Goal: Transaction & Acquisition: Purchase product/service

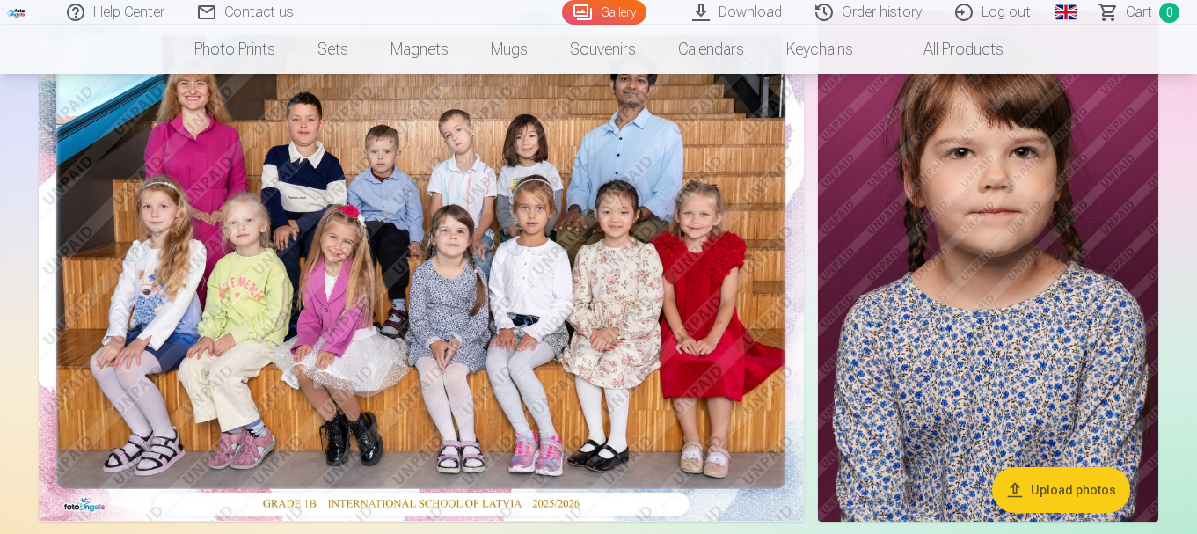
scroll to position [264, 0]
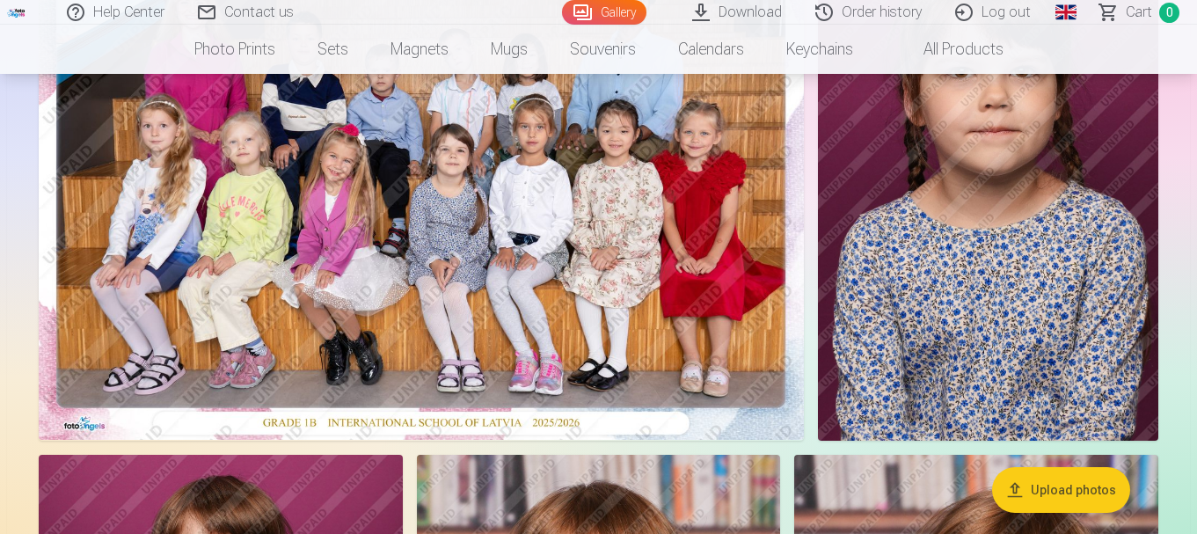
click at [428, 177] on img at bounding box center [421, 185] width 765 height 510
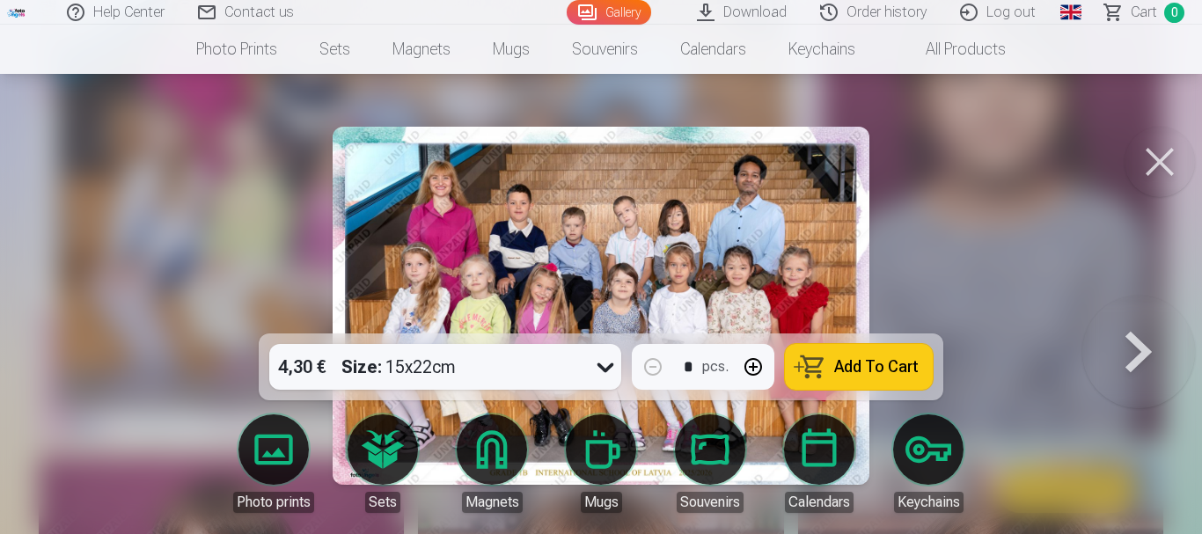
click at [855, 368] on span "Add To Cart" at bounding box center [876, 367] width 84 height 16
click at [1151, 156] on button at bounding box center [1159, 162] width 70 height 70
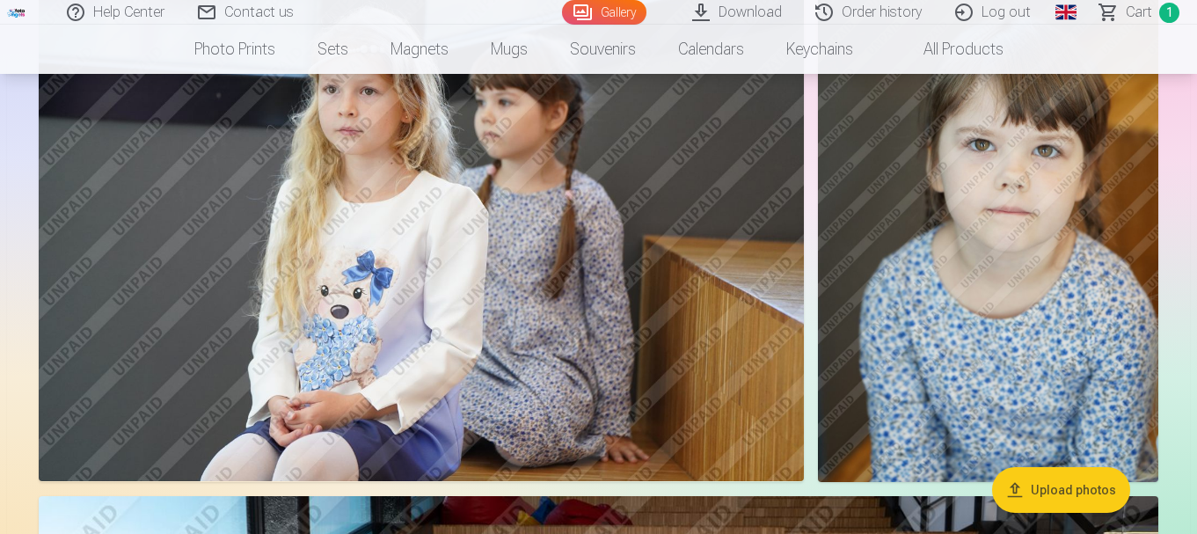
scroll to position [4398, 0]
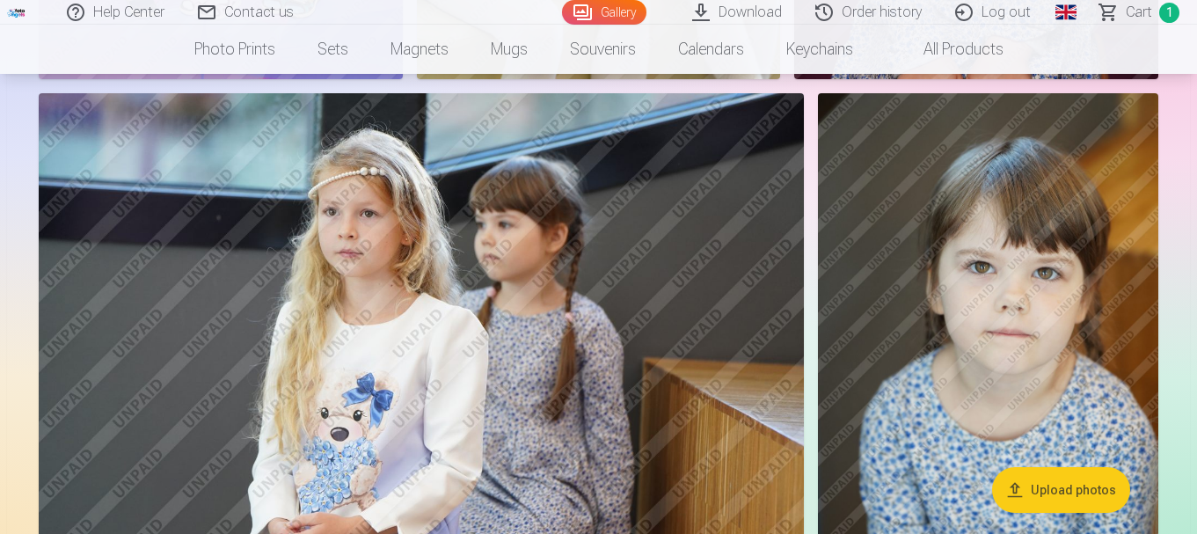
click at [975, 344] on img at bounding box center [988, 348] width 340 height 510
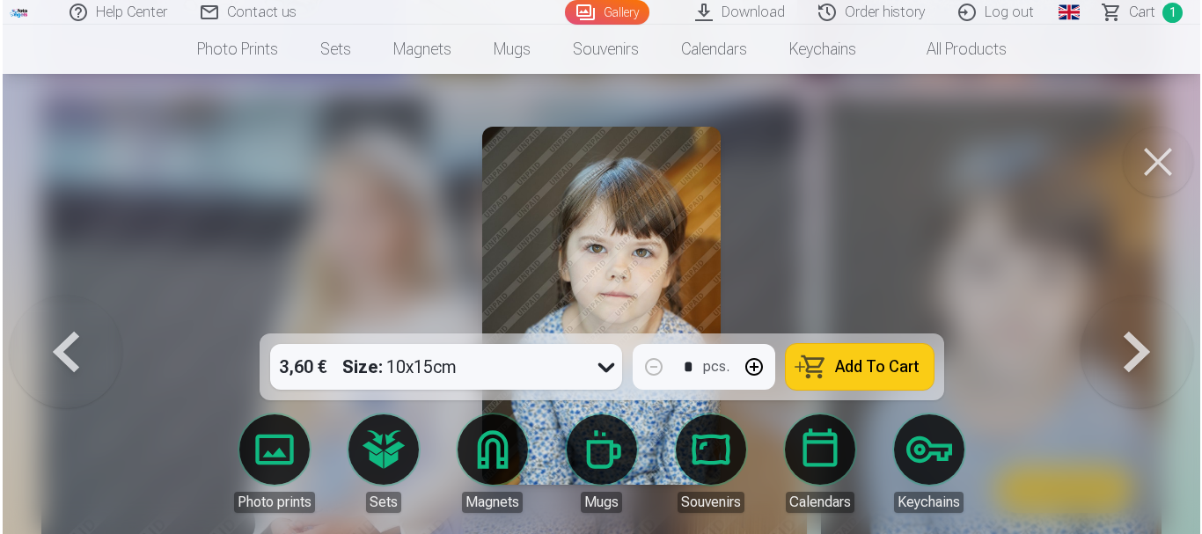
scroll to position [4413, 0]
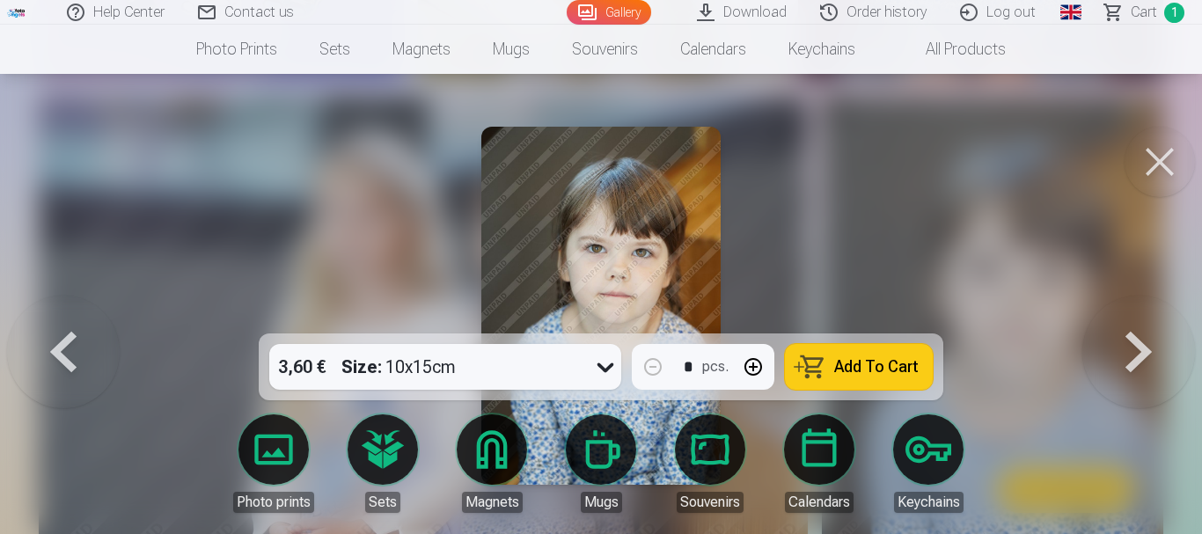
click at [869, 359] on span "Add To Cart" at bounding box center [876, 367] width 84 height 16
click at [1157, 160] on button at bounding box center [1159, 162] width 70 height 70
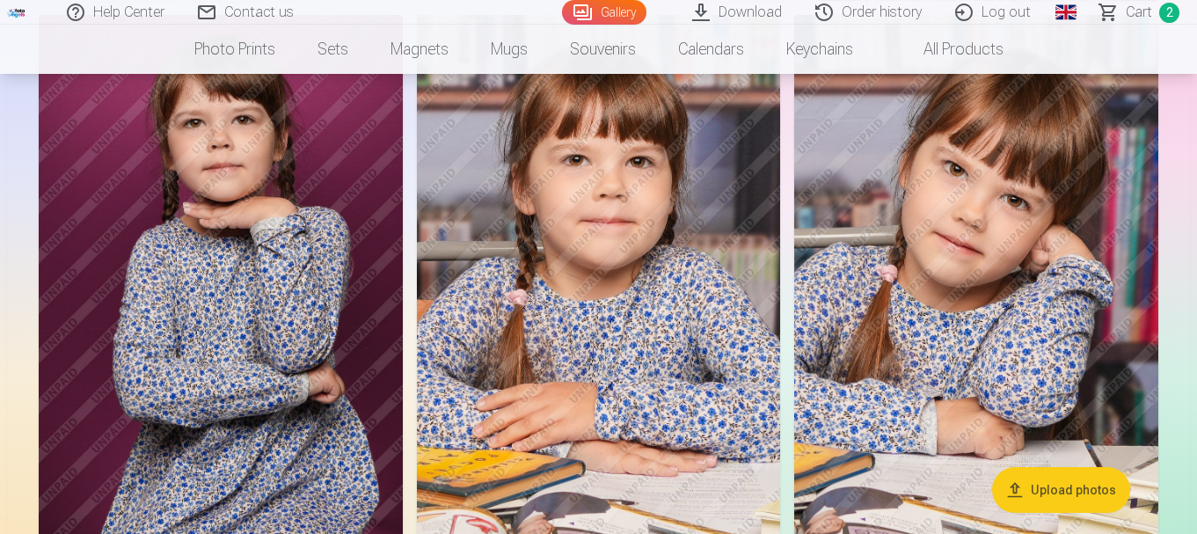
scroll to position [616, 0]
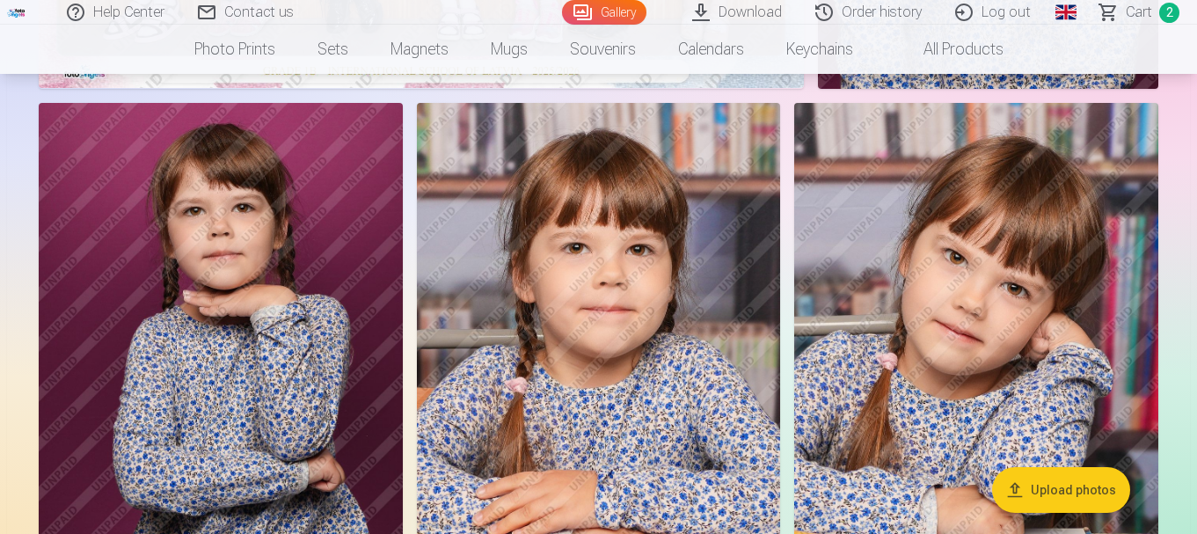
click at [610, 362] on img at bounding box center [599, 376] width 364 height 546
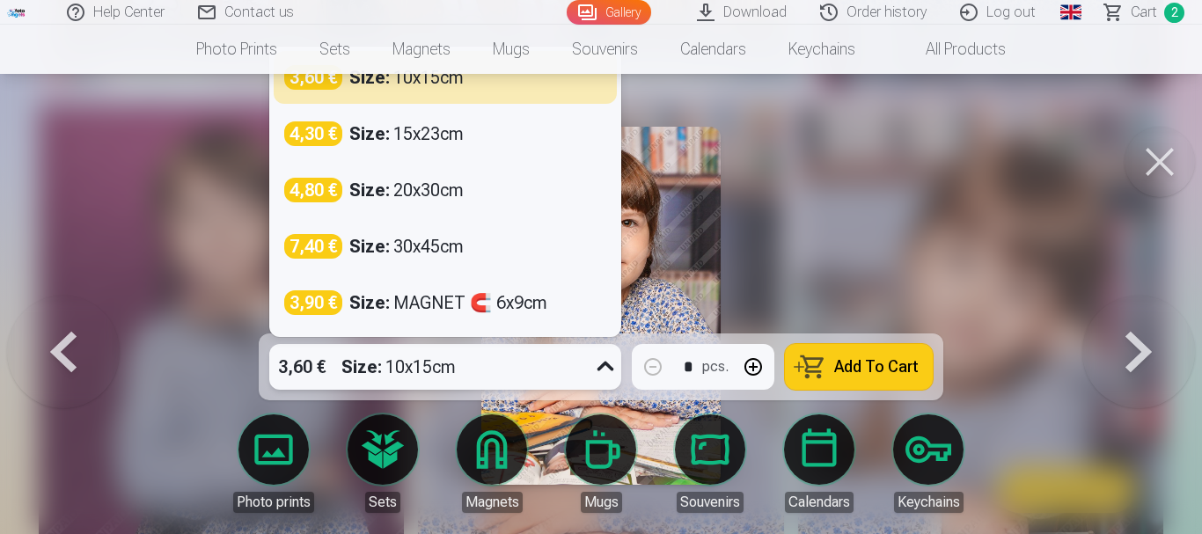
click at [600, 360] on icon at bounding box center [605, 367] width 28 height 28
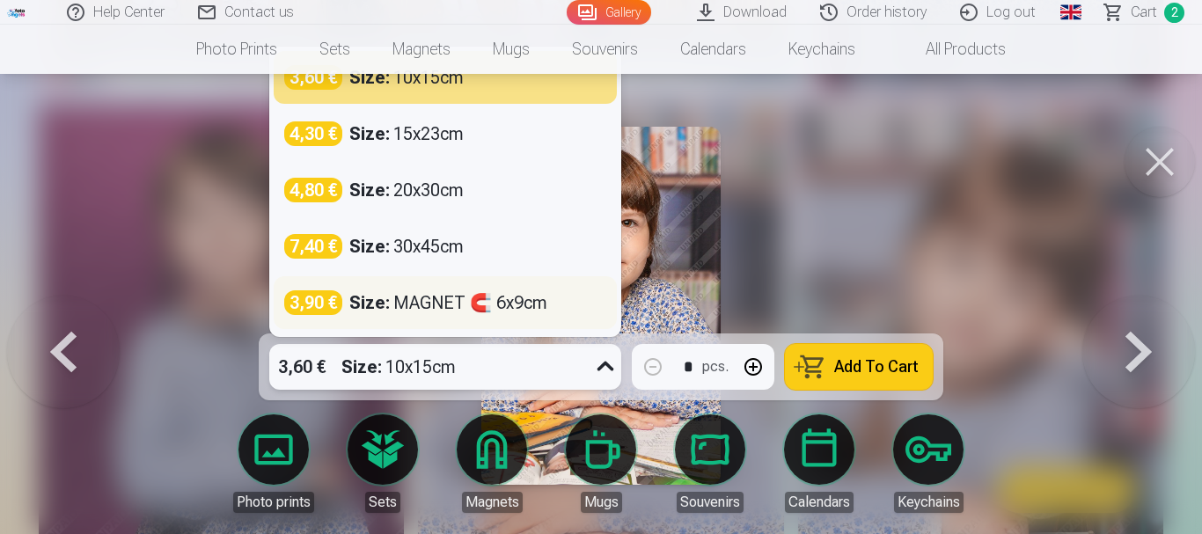
click at [513, 309] on div "Size : MAGNET 🧲 6x9cm" at bounding box center [448, 302] width 198 height 25
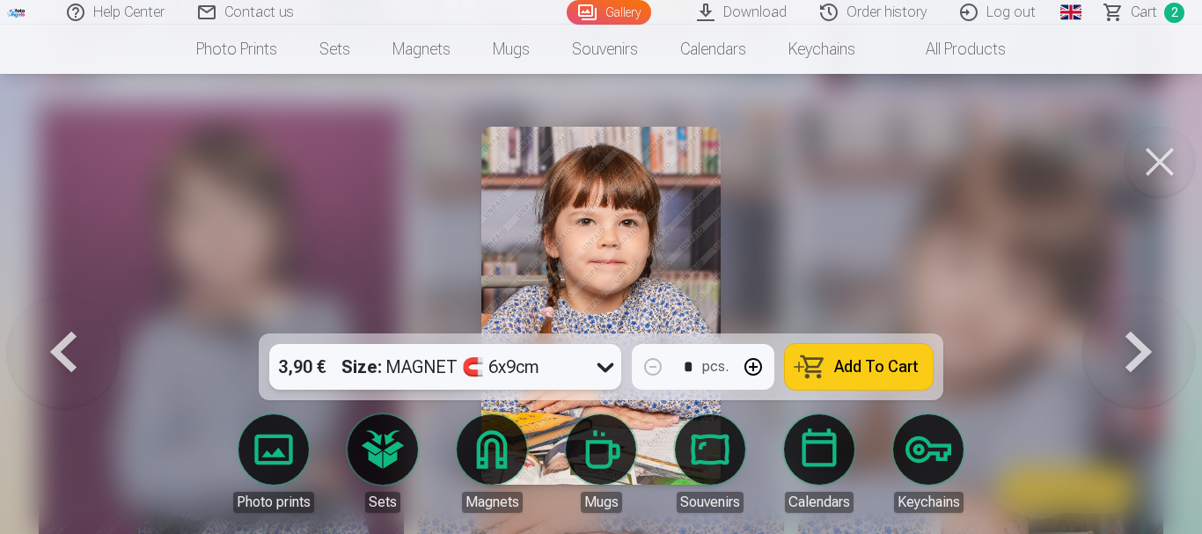
click at [866, 368] on span "Add To Cart" at bounding box center [876, 367] width 84 height 16
click at [1153, 158] on button at bounding box center [1159, 162] width 70 height 70
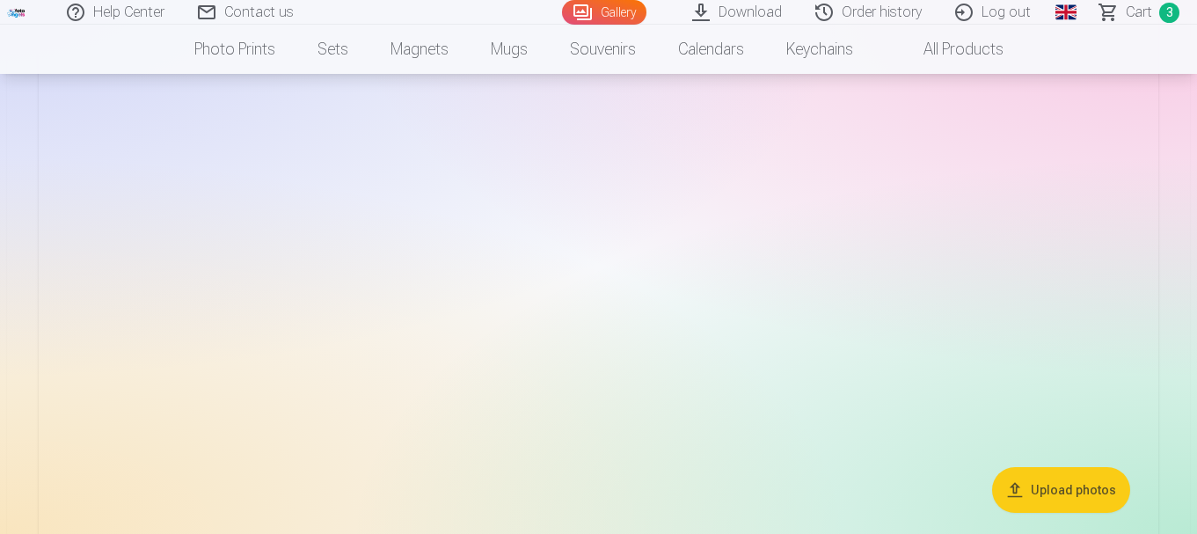
scroll to position [6509, 0]
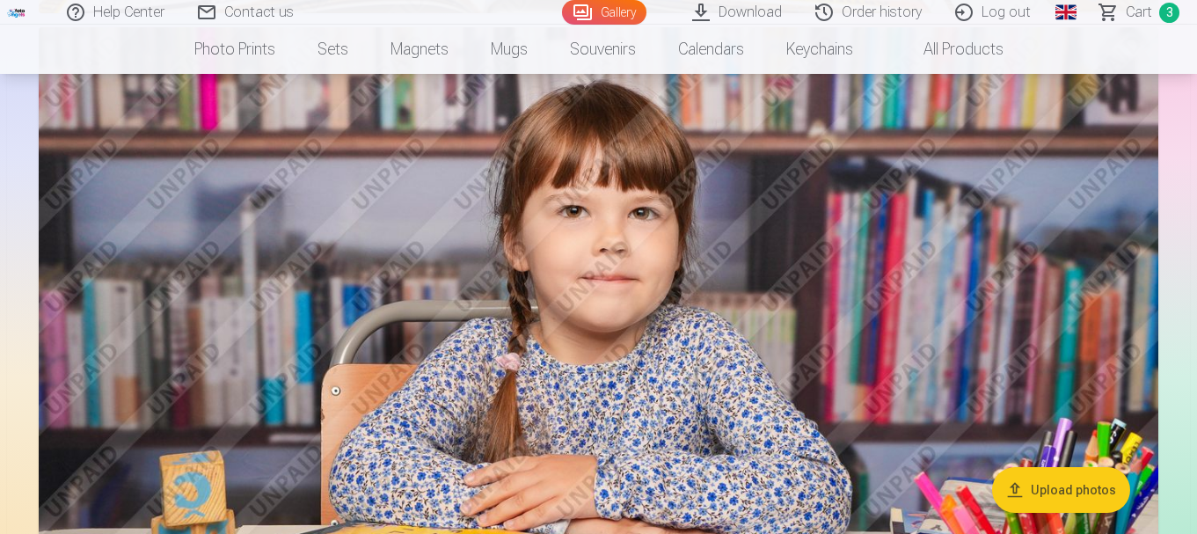
click at [655, 317] on img at bounding box center [599, 400] width 1120 height 746
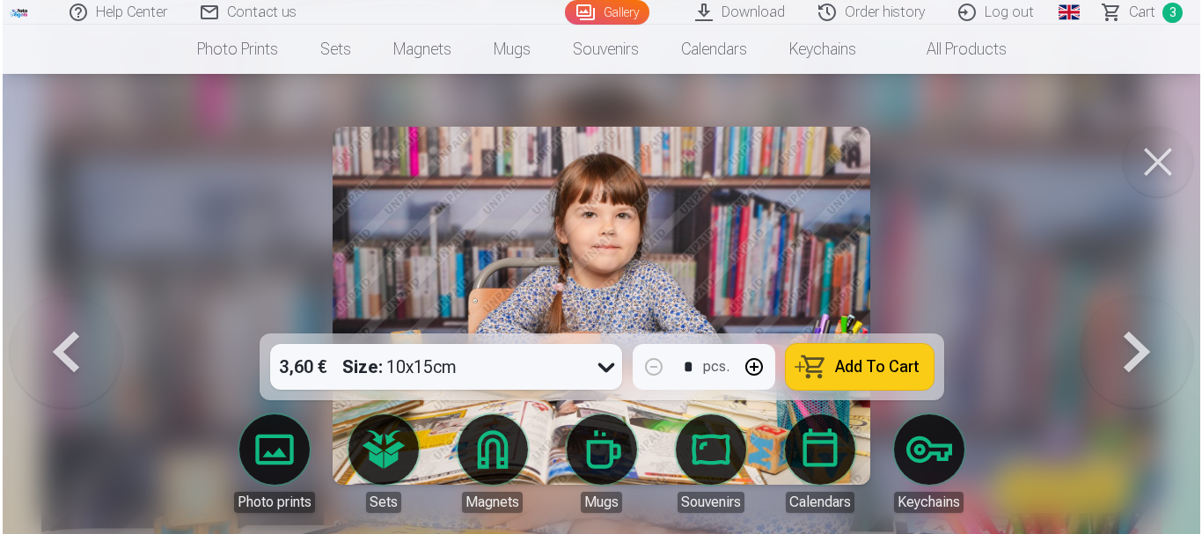
scroll to position [6531, 0]
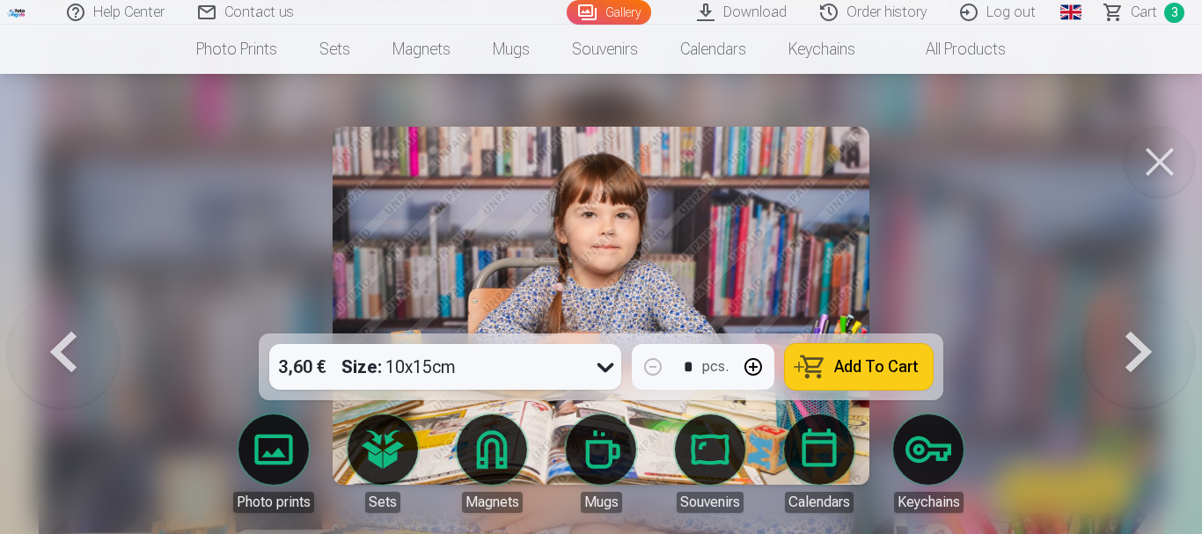
click at [880, 362] on span "Add To Cart" at bounding box center [876, 367] width 84 height 16
click at [1160, 154] on button at bounding box center [1159, 162] width 70 height 70
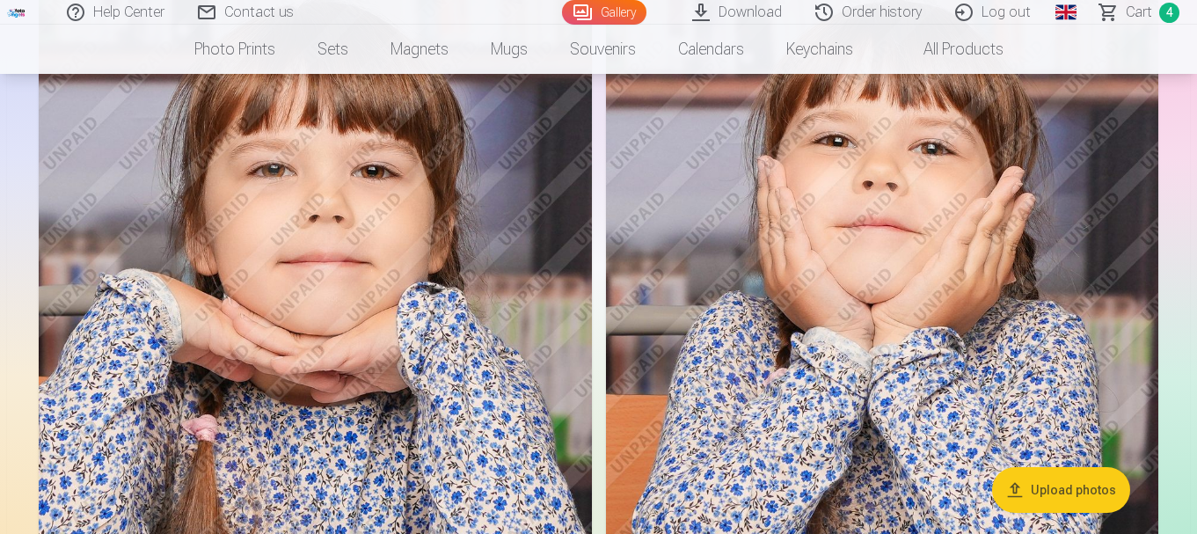
scroll to position [1935, 0]
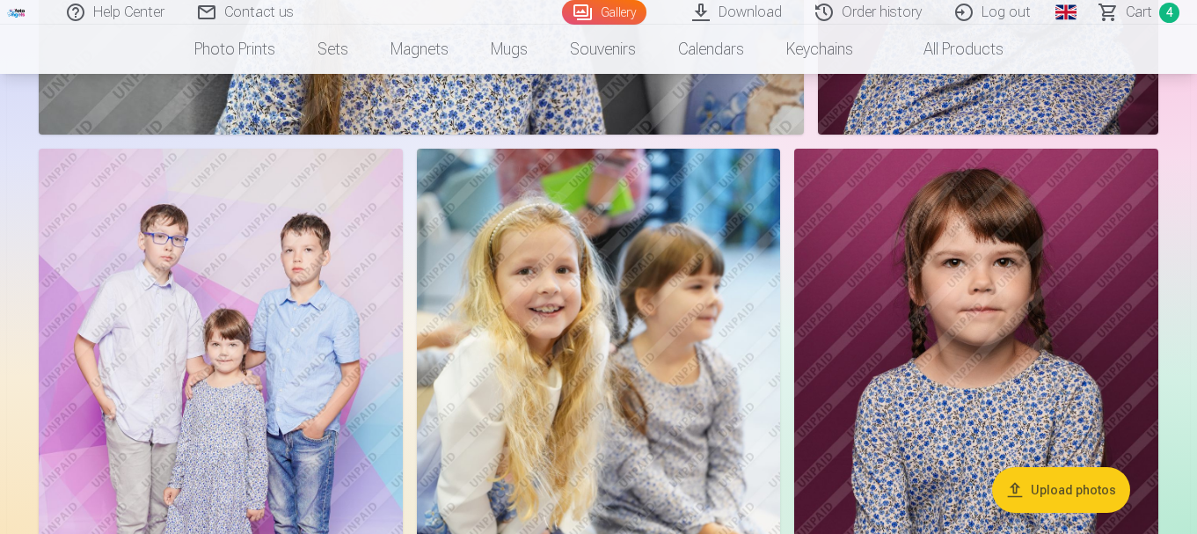
click at [231, 375] on img at bounding box center [221, 422] width 364 height 546
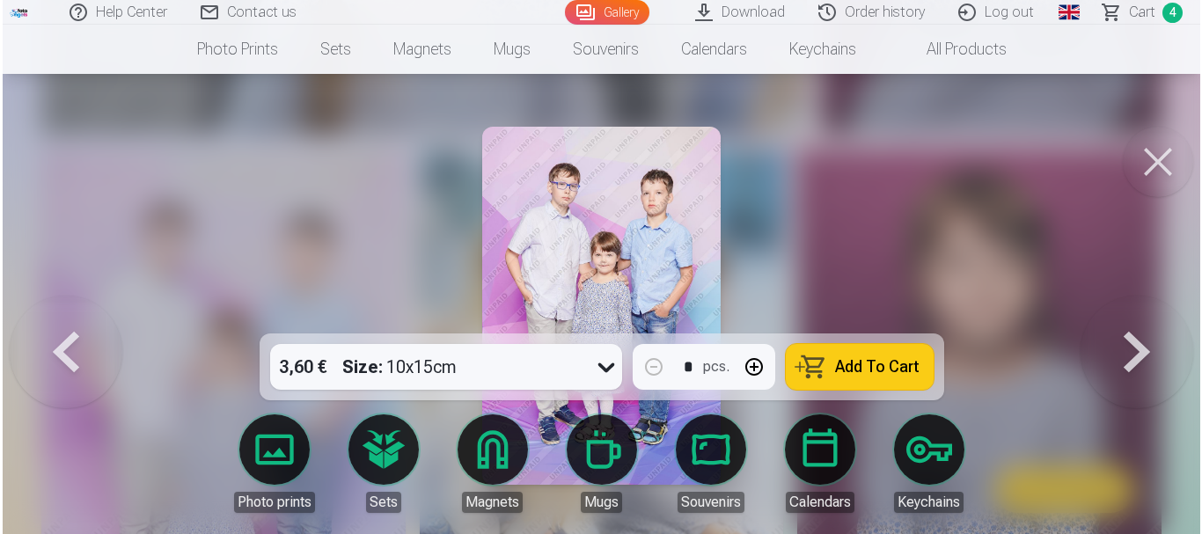
scroll to position [3795, 0]
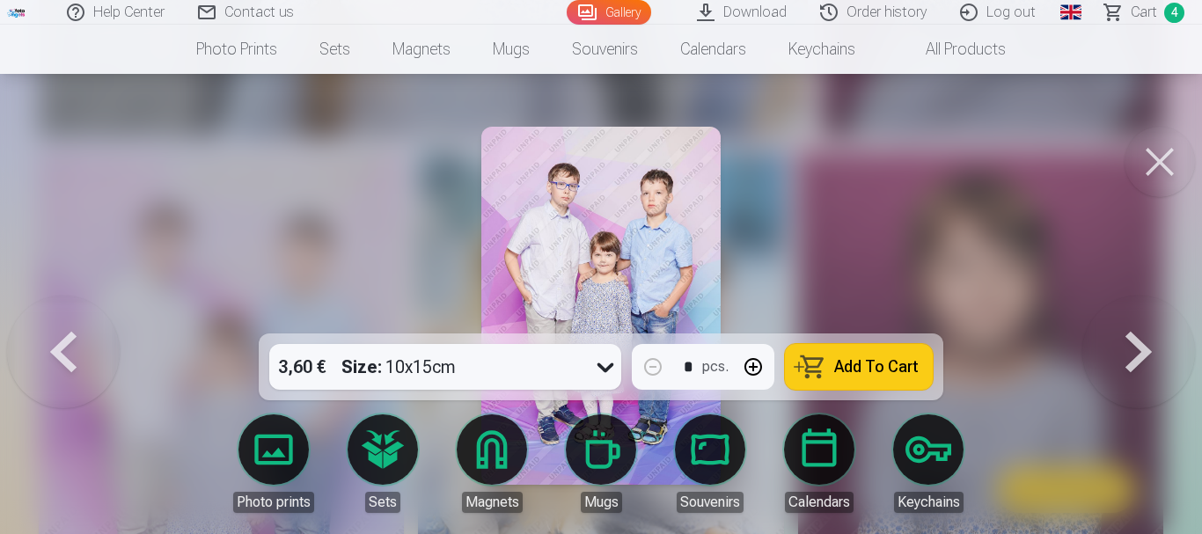
click at [604, 246] on img at bounding box center [600, 306] width 238 height 358
click at [1156, 175] on button at bounding box center [1159, 162] width 70 height 70
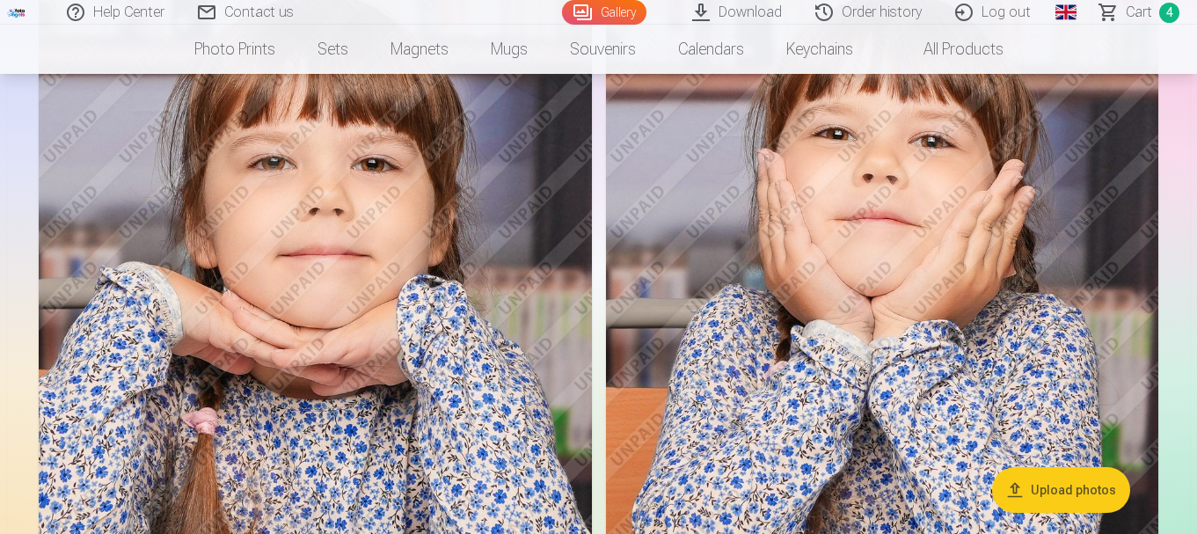
scroll to position [1319, 0]
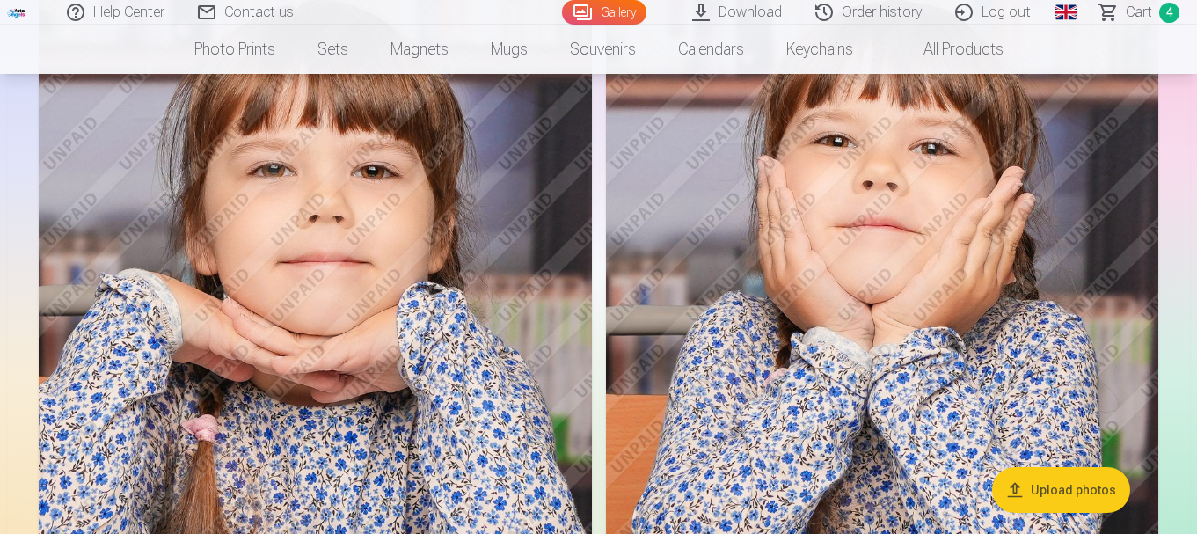
click at [1137, 15] on span "Сart" at bounding box center [1139, 12] width 26 height 21
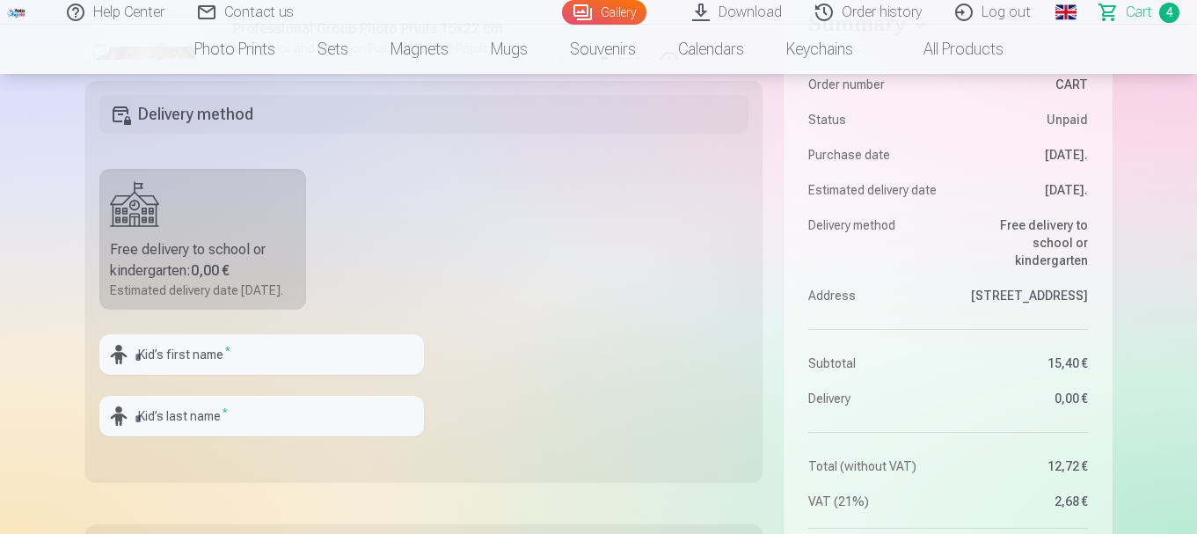
scroll to position [440, 0]
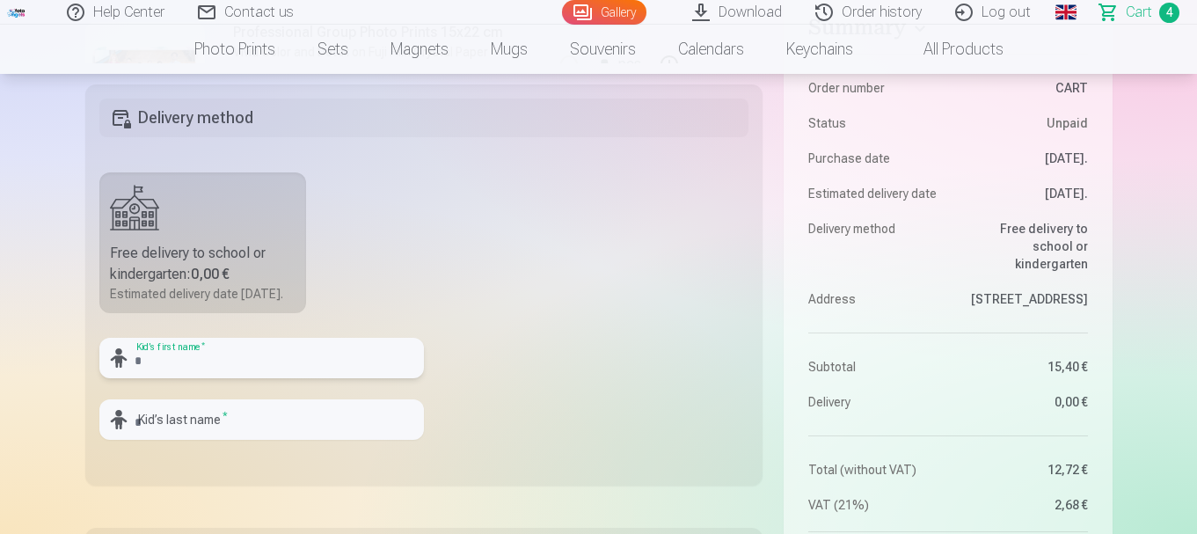
click at [243, 371] on input "text" at bounding box center [261, 358] width 325 height 40
type input "*"
type input "**********"
click at [228, 440] on input "text" at bounding box center [261, 419] width 325 height 40
type input "*****"
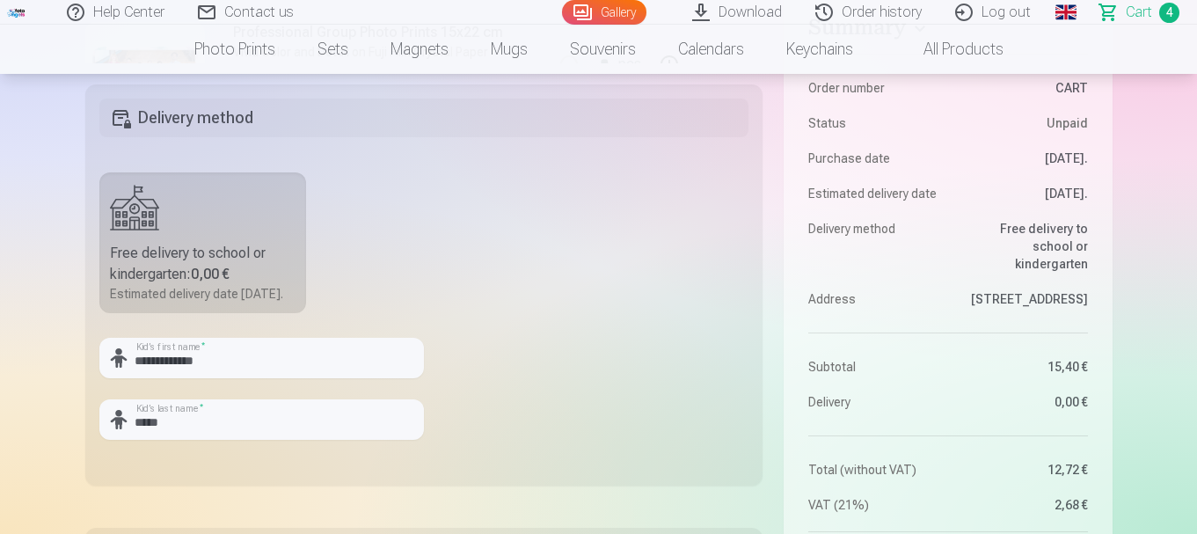
click at [521, 289] on fieldset "**********" at bounding box center [424, 284] width 678 height 401
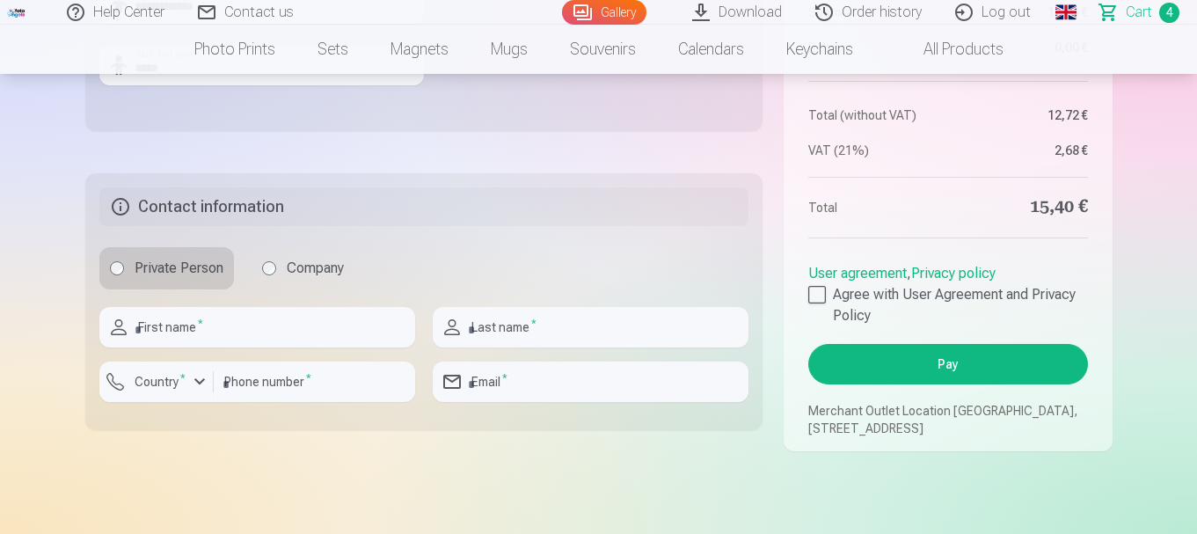
scroll to position [880, 0]
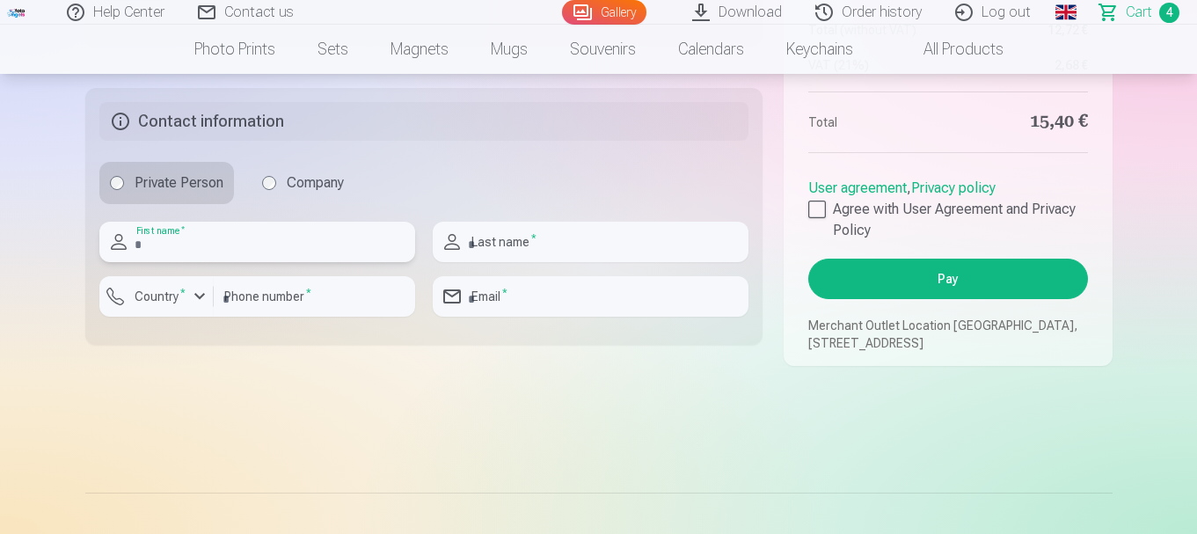
click at [249, 262] on input "text" at bounding box center [257, 242] width 316 height 40
type input "*****"
click at [198, 307] on div "button" at bounding box center [199, 296] width 21 height 21
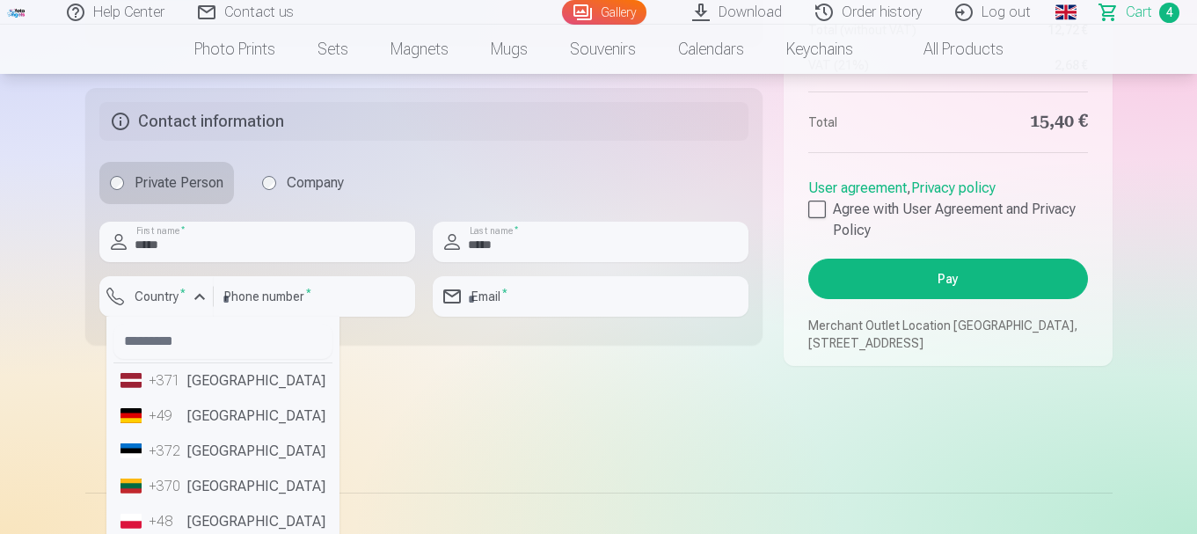
click at [197, 466] on li "+372 Estonia" at bounding box center [222, 451] width 219 height 35
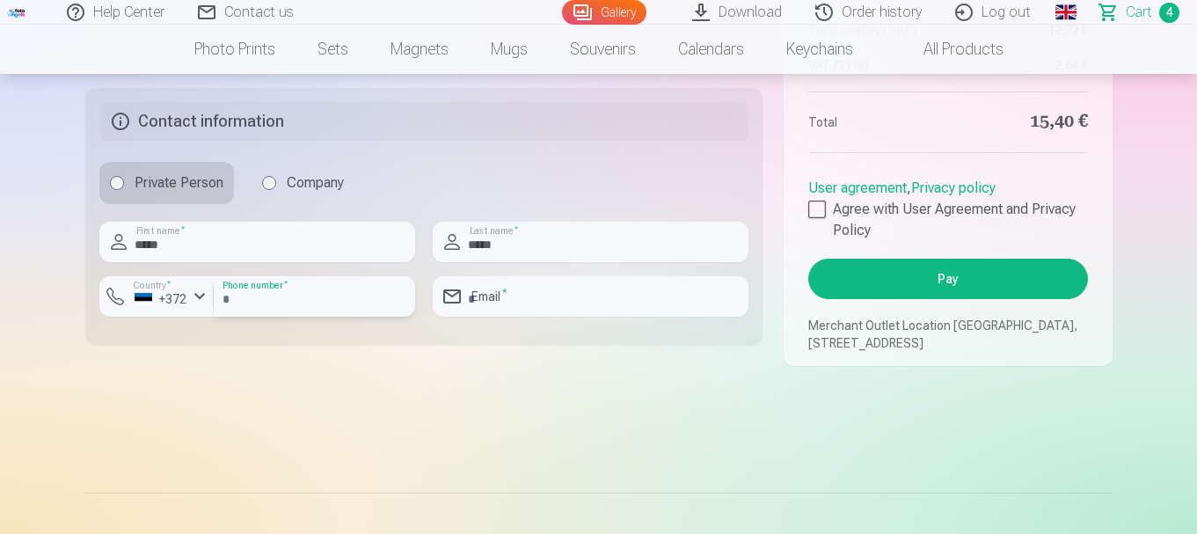
click at [261, 316] on input "number" at bounding box center [314, 296] width 201 height 40
type input "********"
click at [530, 311] on input "email" at bounding box center [591, 296] width 316 height 40
click at [617, 311] on input "**********" at bounding box center [591, 296] width 316 height 40
type input "**********"
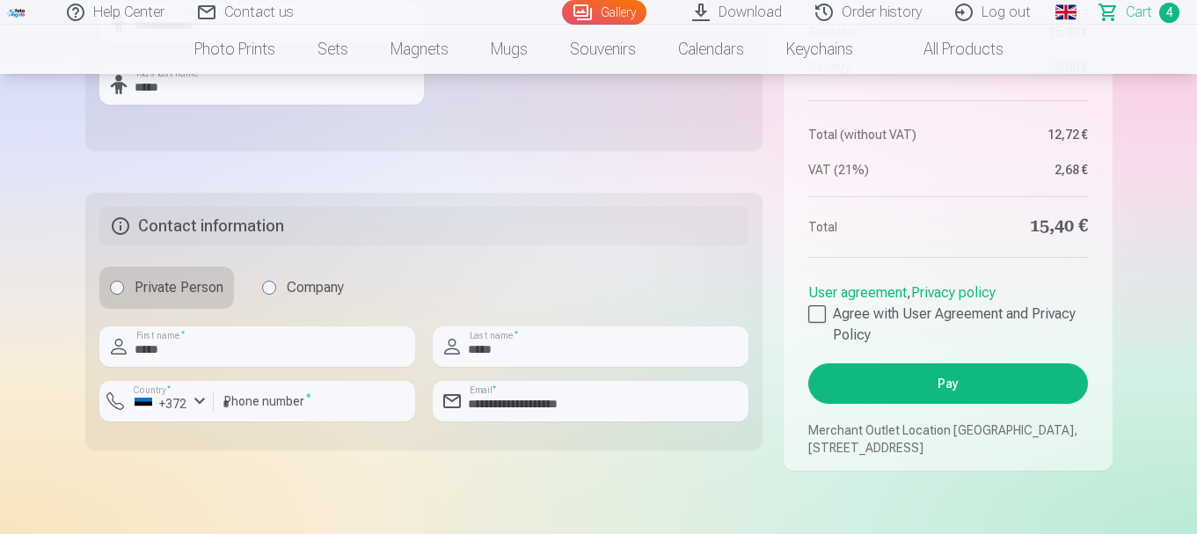
scroll to position [704, 0]
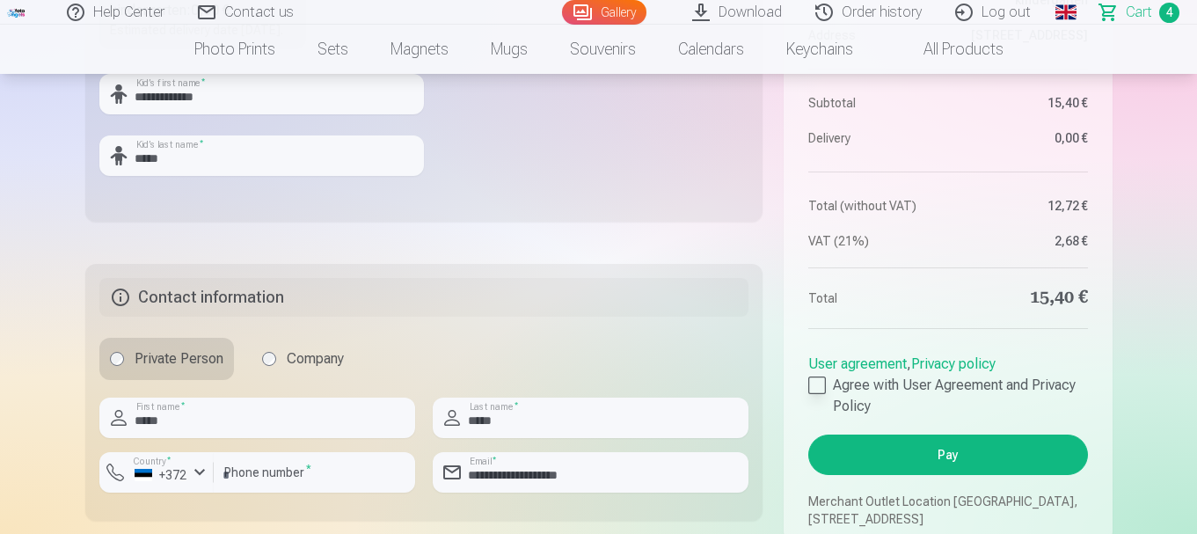
click at [820, 394] on div at bounding box center [817, 385] width 18 height 18
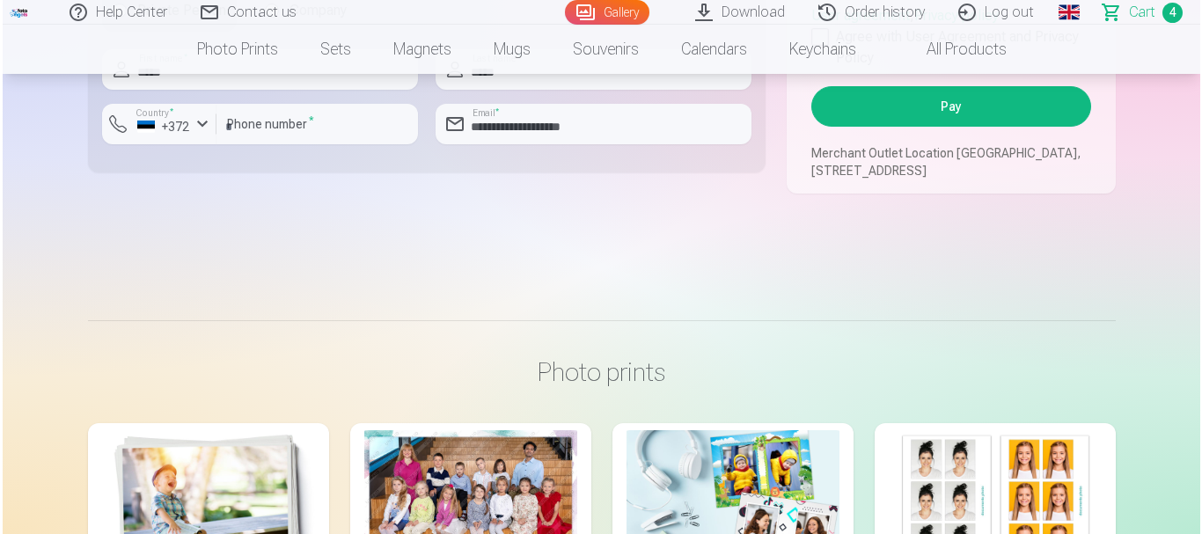
scroll to position [968, 0]
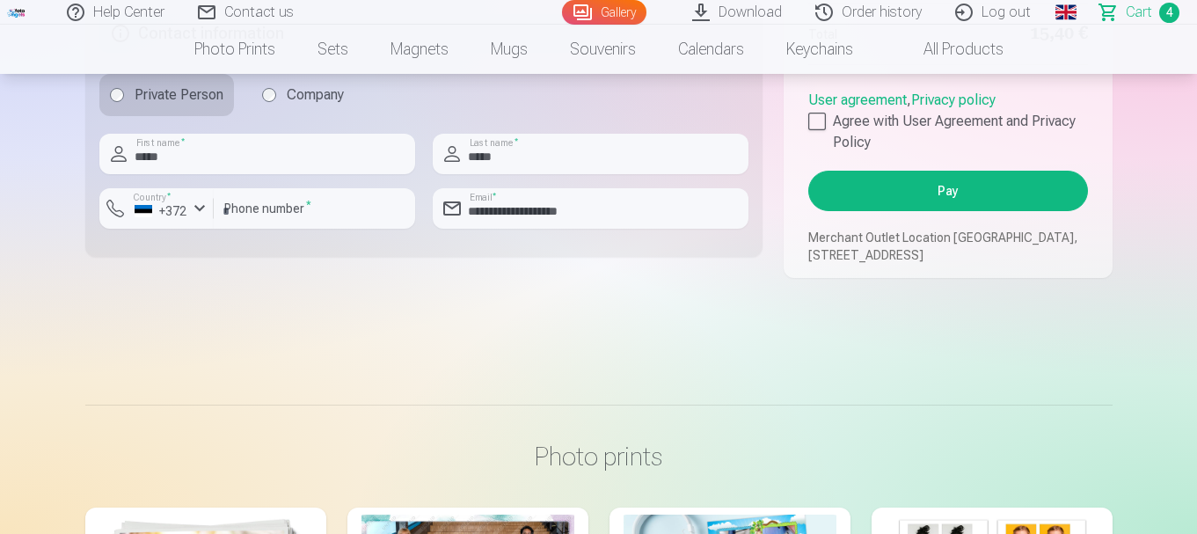
click at [944, 211] on button "Pay" at bounding box center [947, 191] width 279 height 40
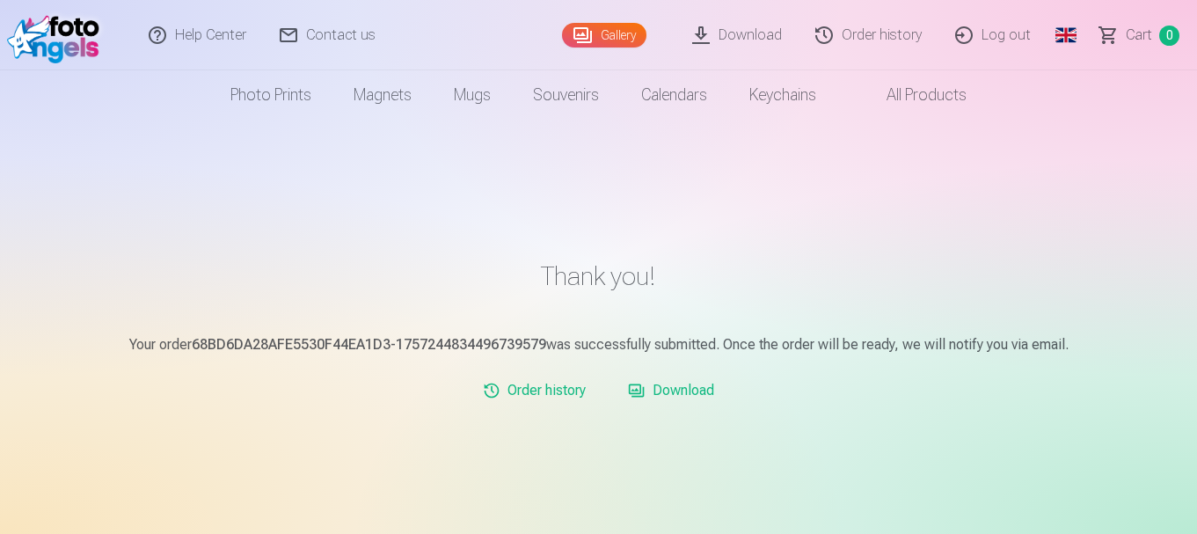
click at [531, 396] on link "Order history" at bounding box center [534, 390] width 117 height 35
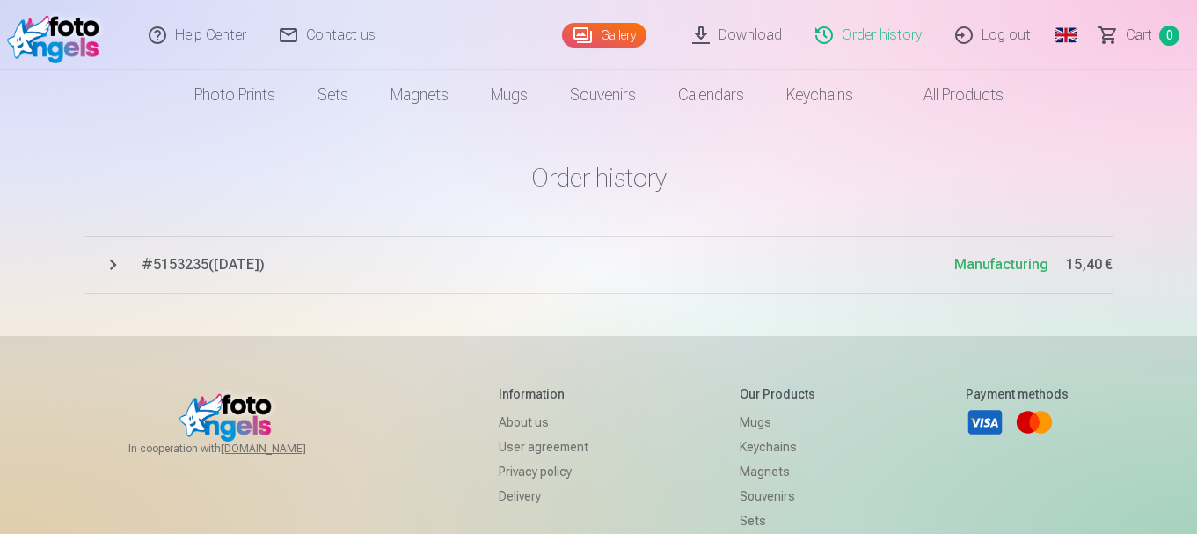
click at [111, 266] on button "# 5153235 ( 7.09.2025 ) Manufacturing 15,40 €" at bounding box center [598, 265] width 1027 height 58
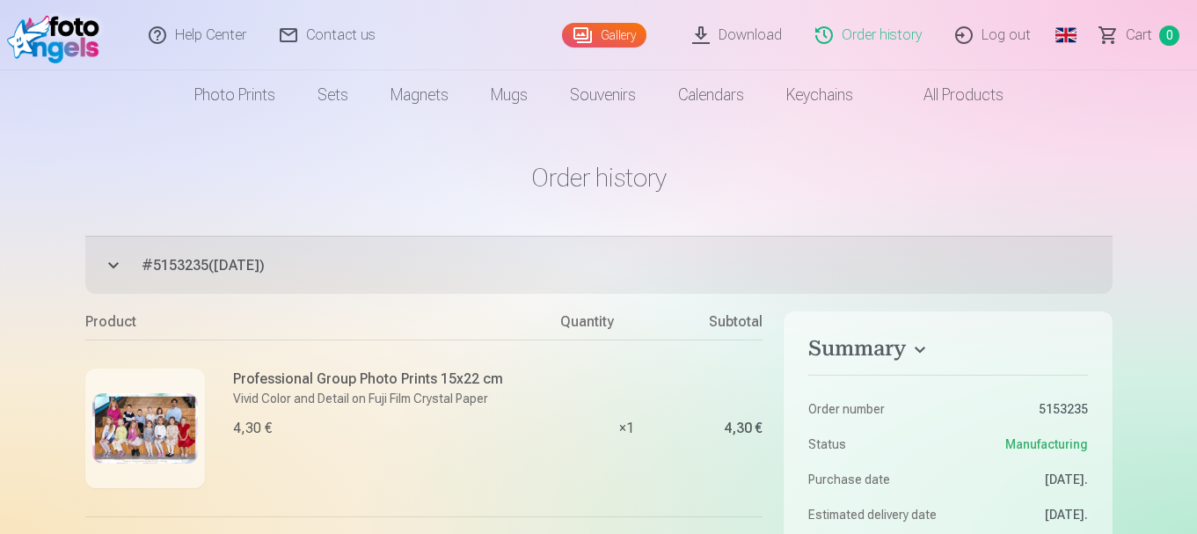
click at [983, 34] on link "Log out" at bounding box center [993, 35] width 109 height 70
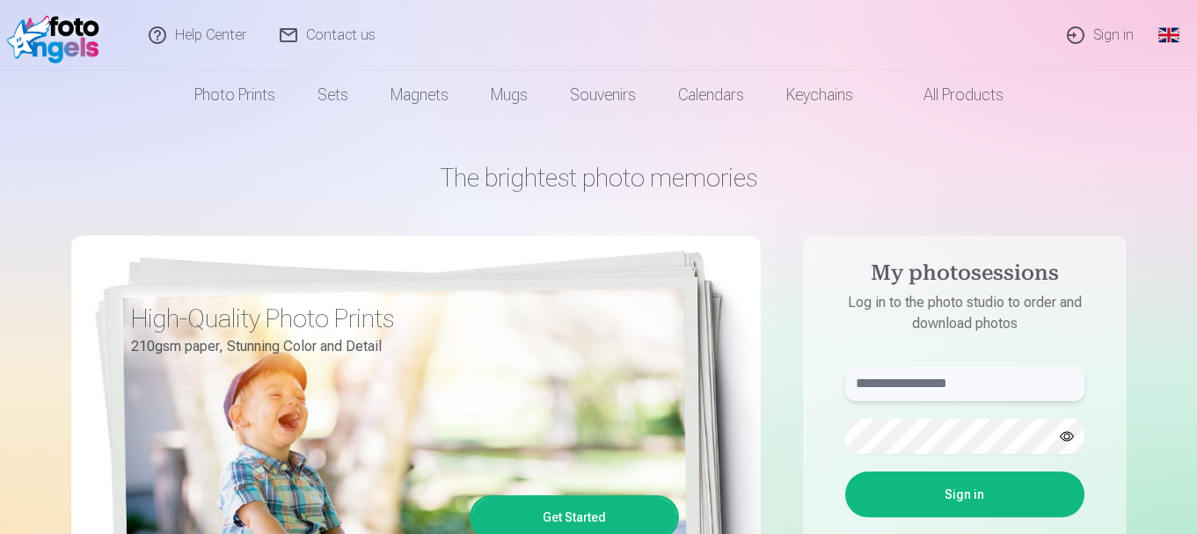
click at [922, 391] on input "text" at bounding box center [964, 383] width 239 height 35
type input "**********"
click at [945, 488] on button "Sign in" at bounding box center [964, 494] width 239 height 46
